Goal: Transaction & Acquisition: Download file/media

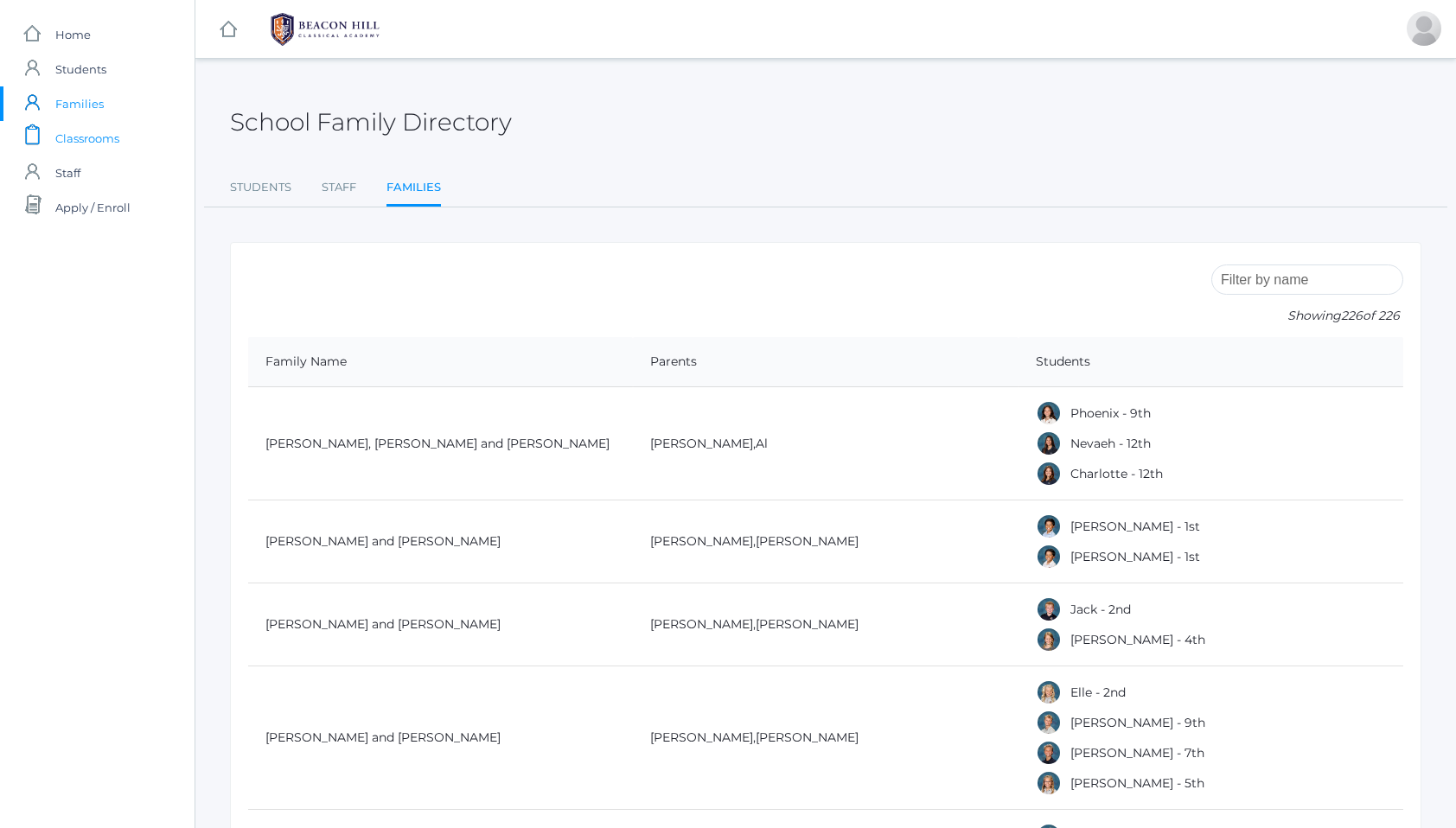
click at [83, 138] on span "Classrooms" at bounding box center [87, 138] width 64 height 35
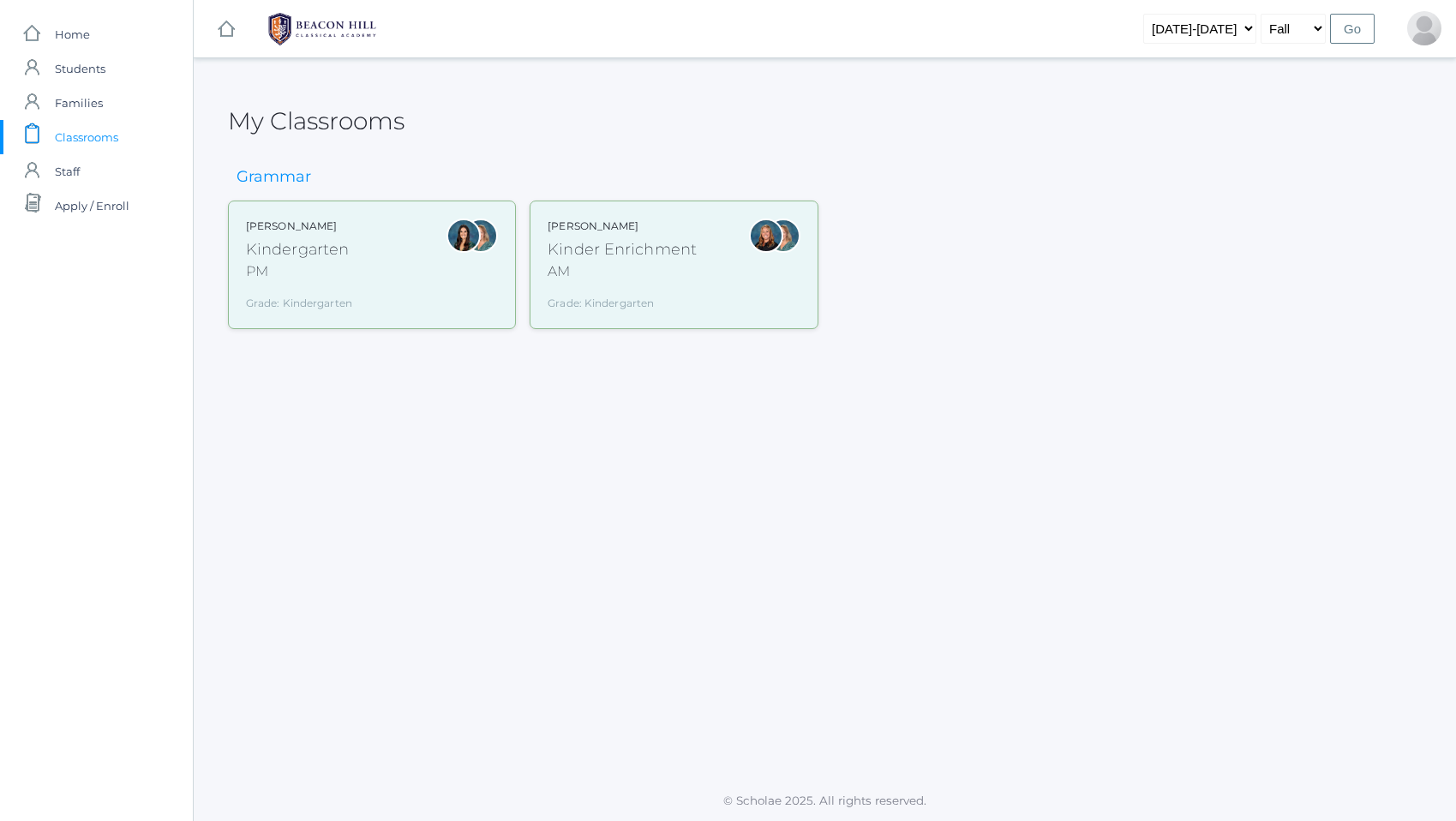
click at [263, 254] on div "Kindergarten" at bounding box center [299, 249] width 106 height 23
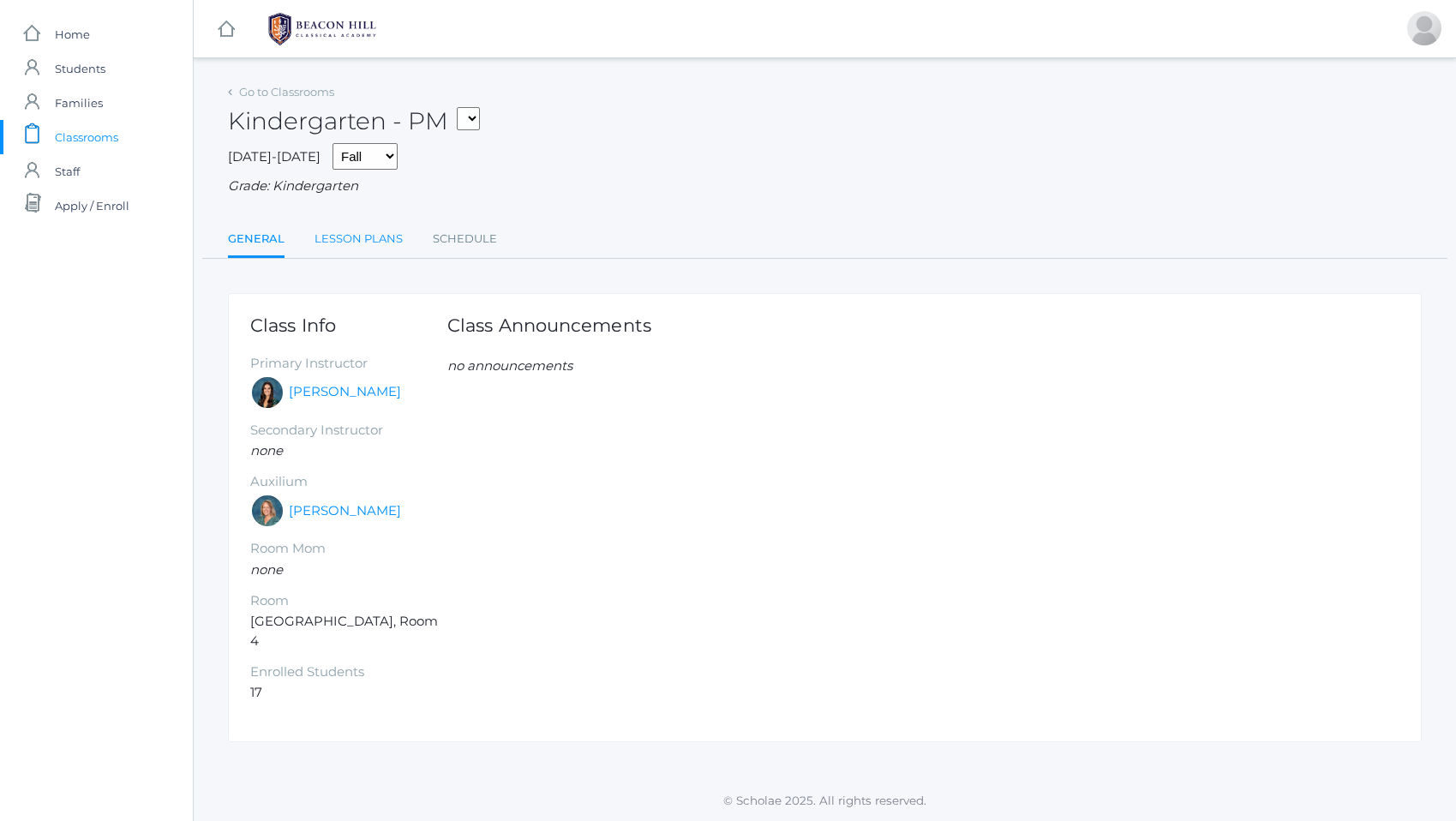
click at [360, 238] on link "Lesson Plans" at bounding box center [358, 239] width 88 height 34
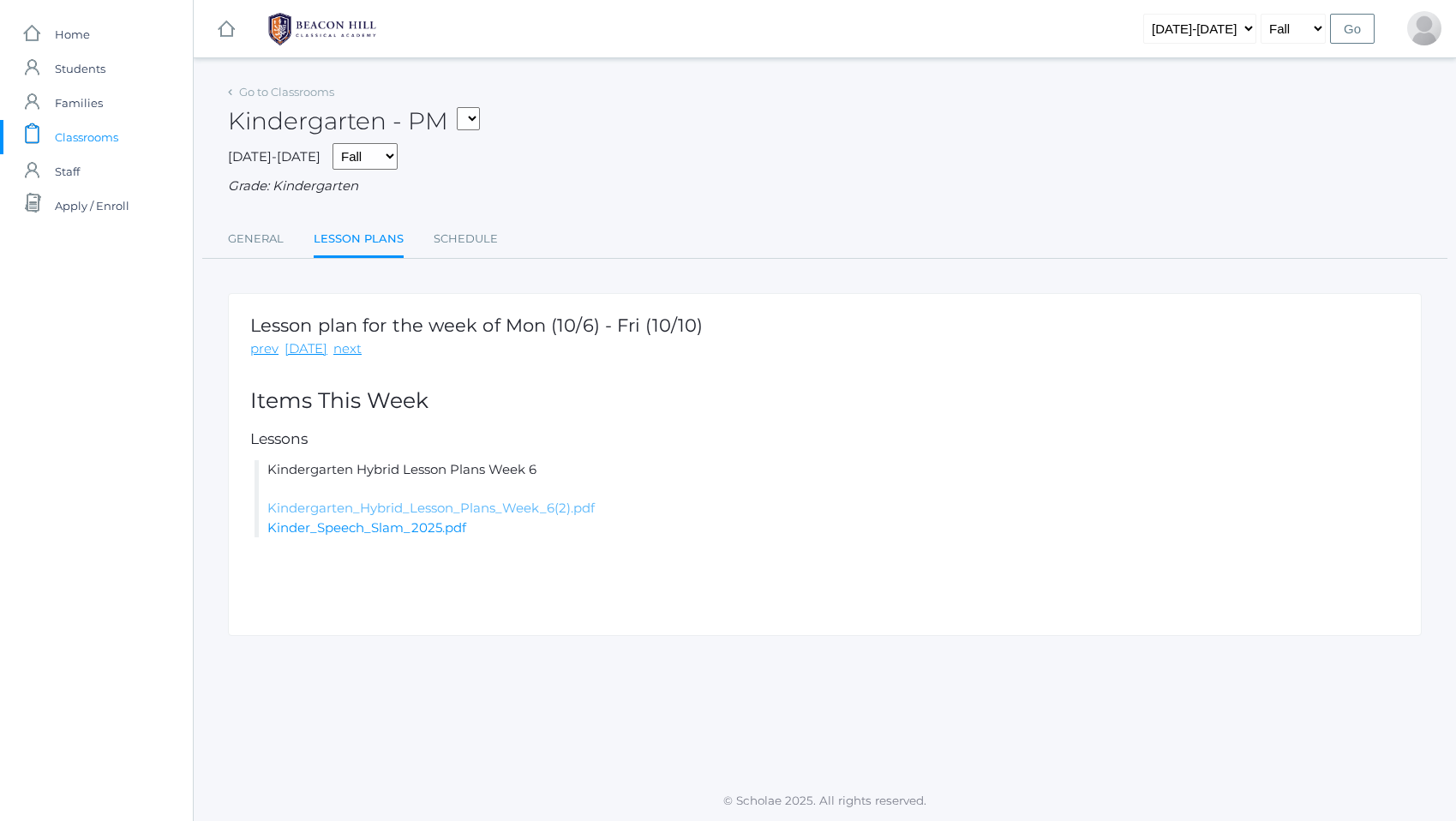
click at [377, 508] on link "Kindergarten_Hybrid_Lesson_Plans_Week_6(2).pdf" at bounding box center [431, 508] width 328 height 17
click at [261, 356] on link "prev" at bounding box center [264, 349] width 29 height 19
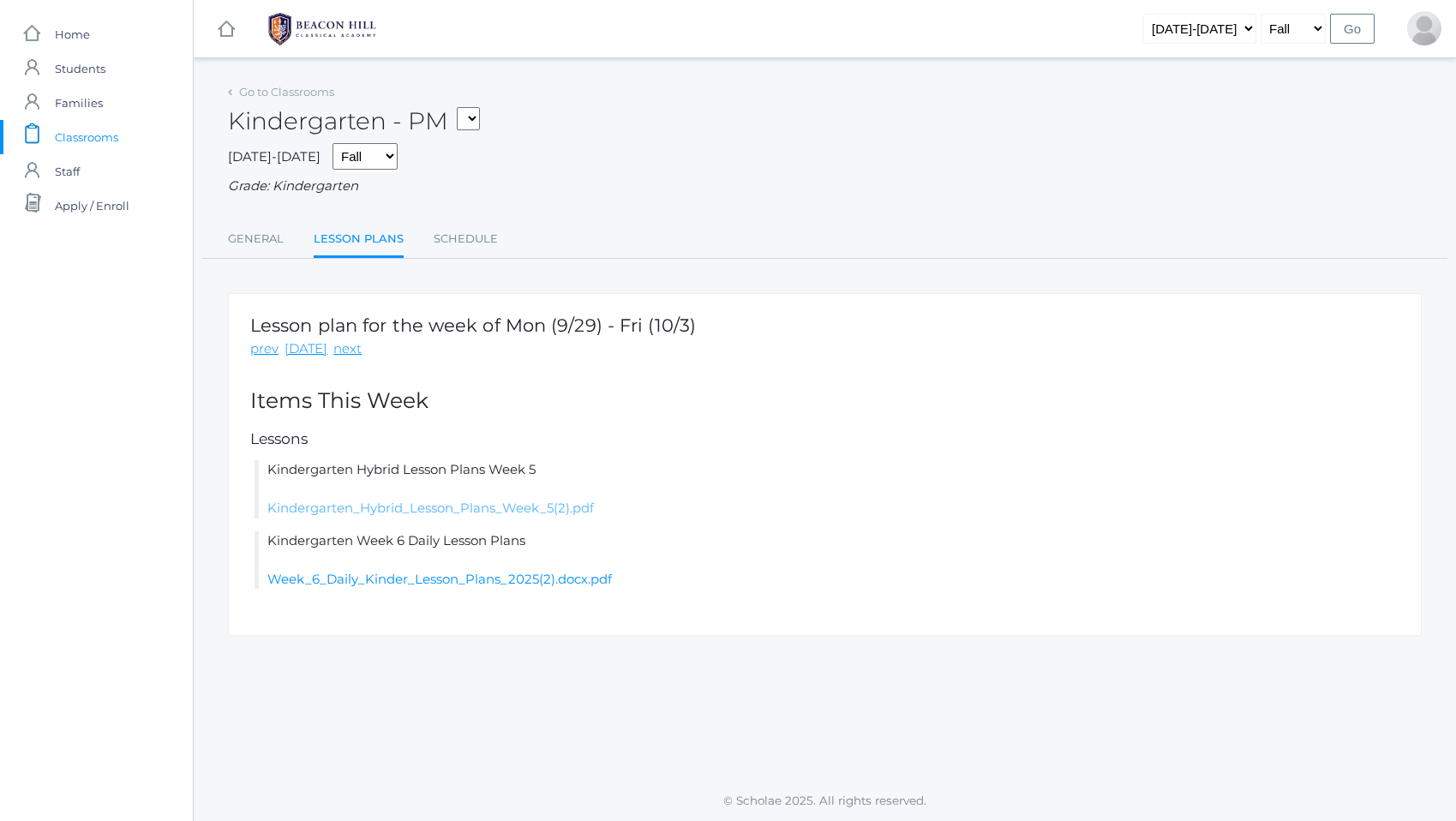
click at [481, 511] on link "Kindergarten_Hybrid_Lesson_Plans_Week_5(2).pdf" at bounding box center [430, 508] width 327 height 17
